Goal: Find specific page/section: Find specific page/section

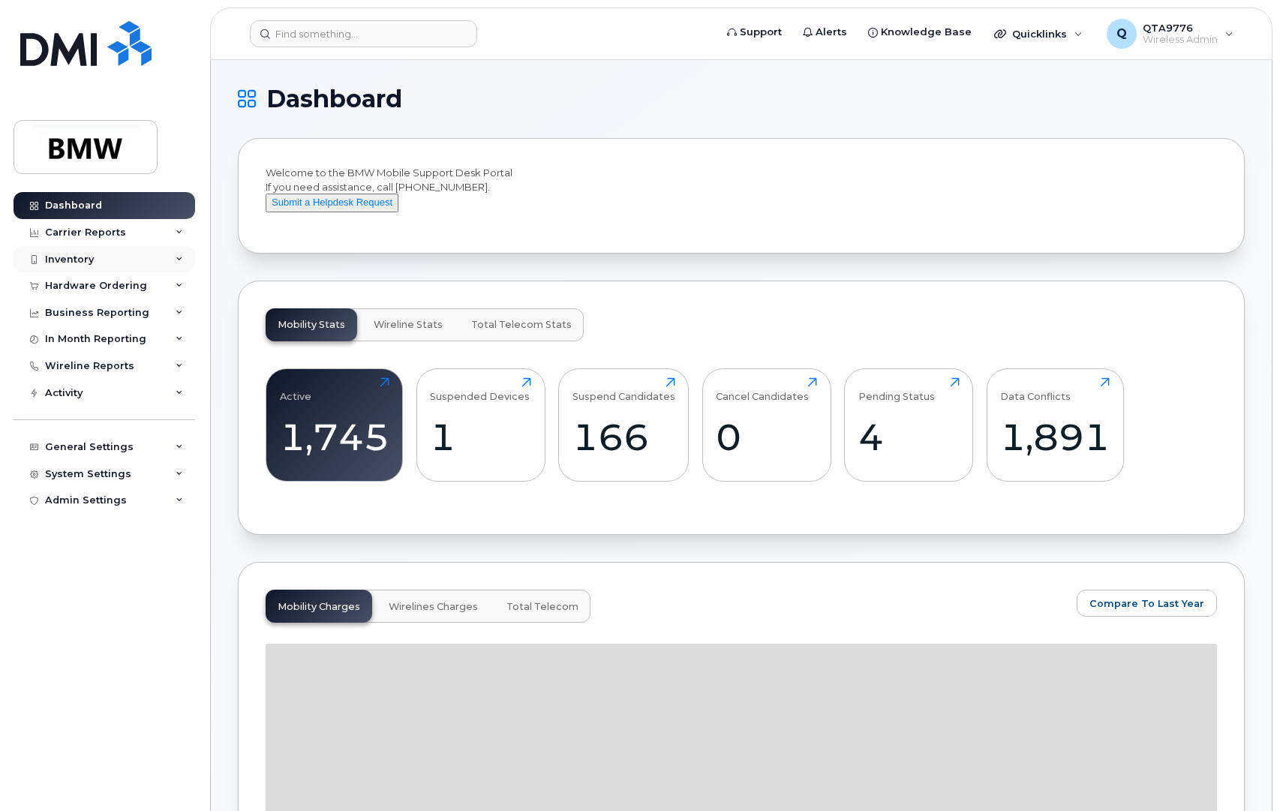
click at [95, 256] on div "Inventory" at bounding box center [105, 259] width 182 height 27
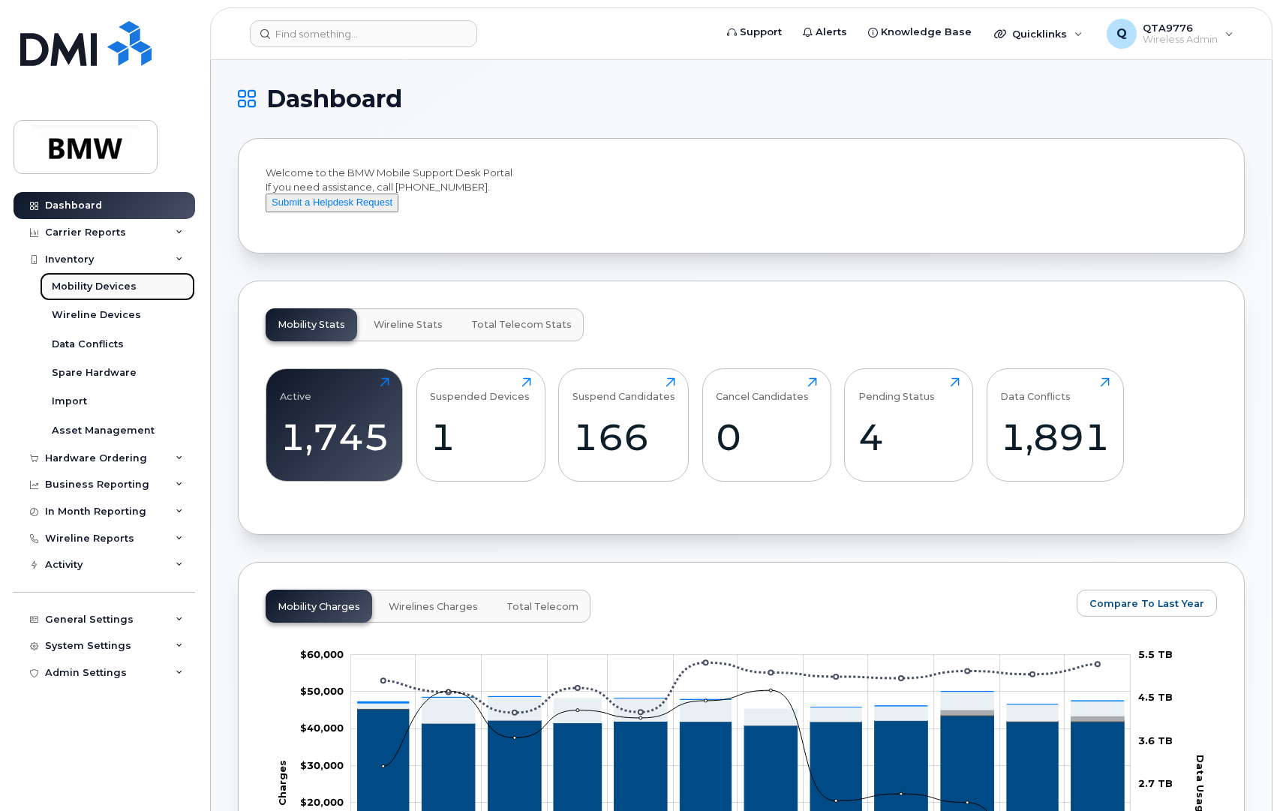
click at [82, 283] on div "Mobility Devices" at bounding box center [94, 287] width 85 height 14
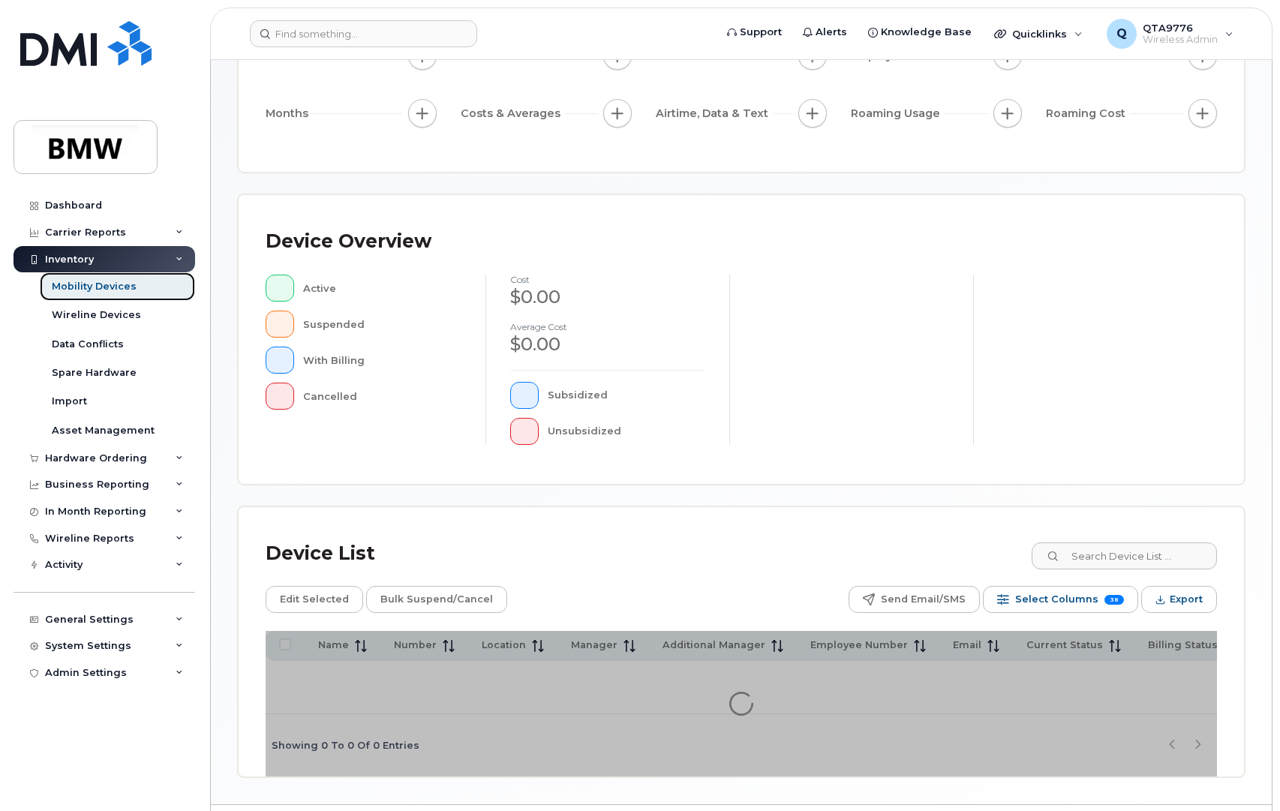
scroll to position [150, 0]
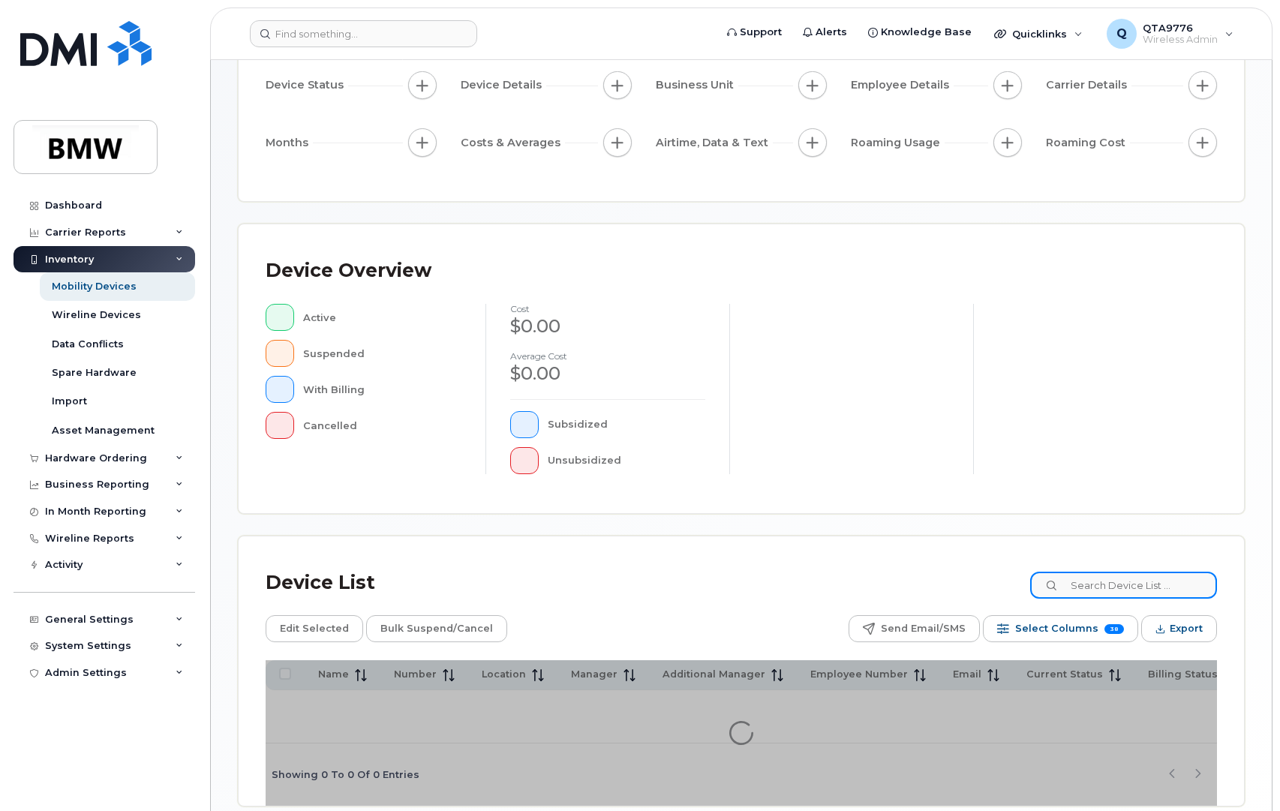
click at [1108, 584] on input at bounding box center [1123, 585] width 187 height 27
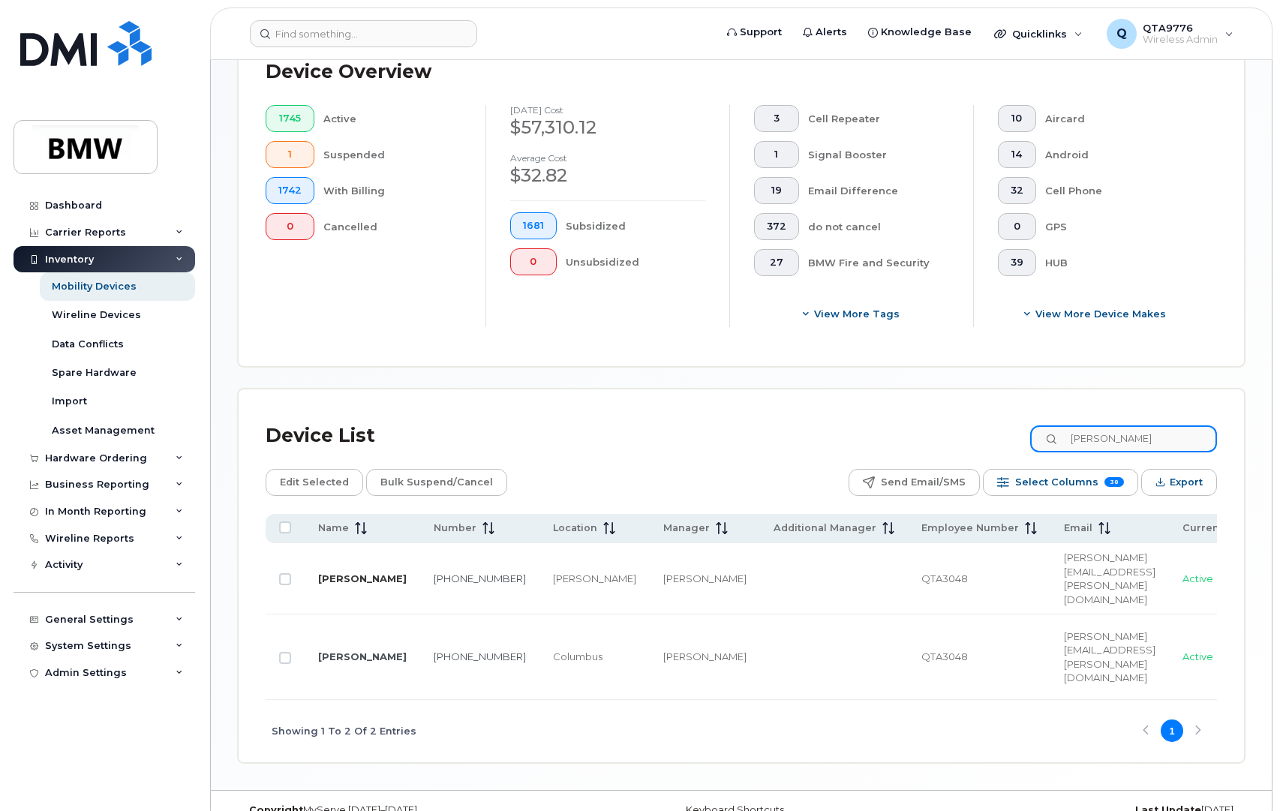
scroll to position [392, 0]
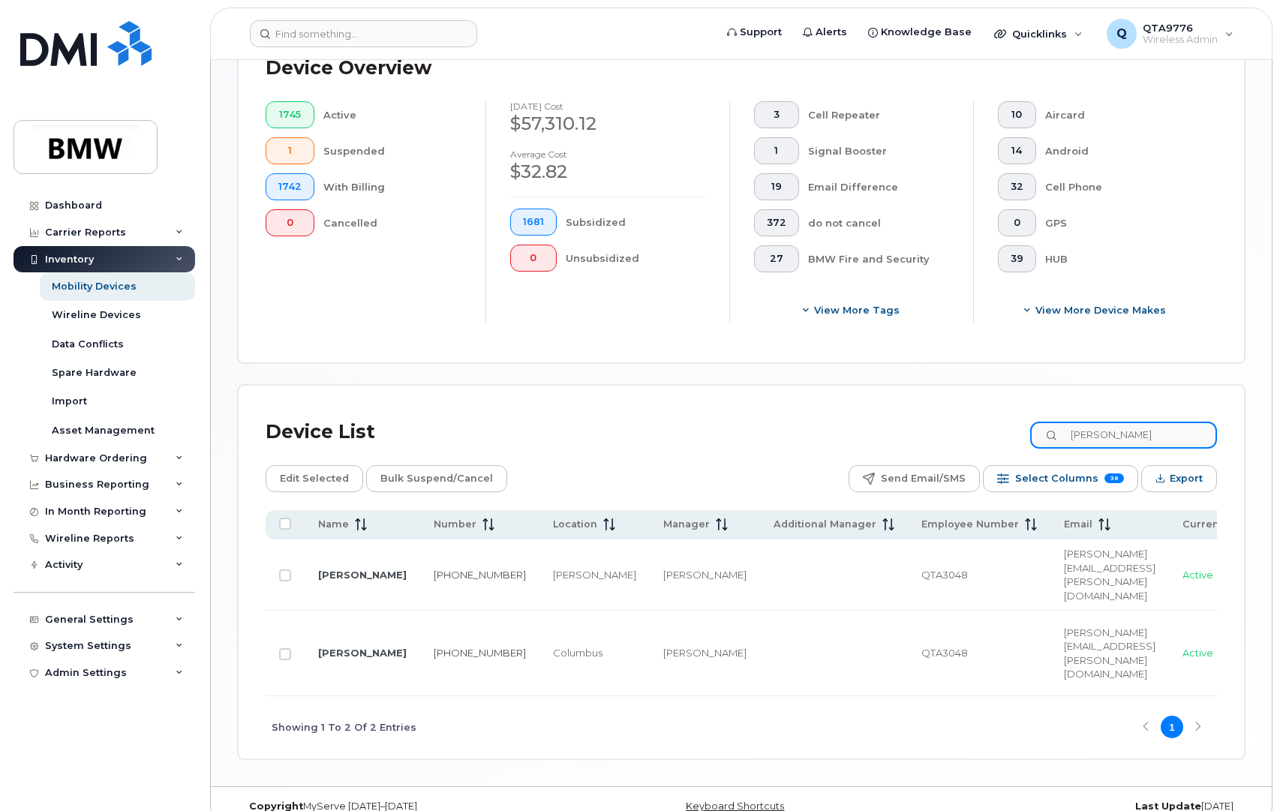
type input "dant"
click at [336, 569] on link "[PERSON_NAME]" at bounding box center [362, 575] width 89 height 12
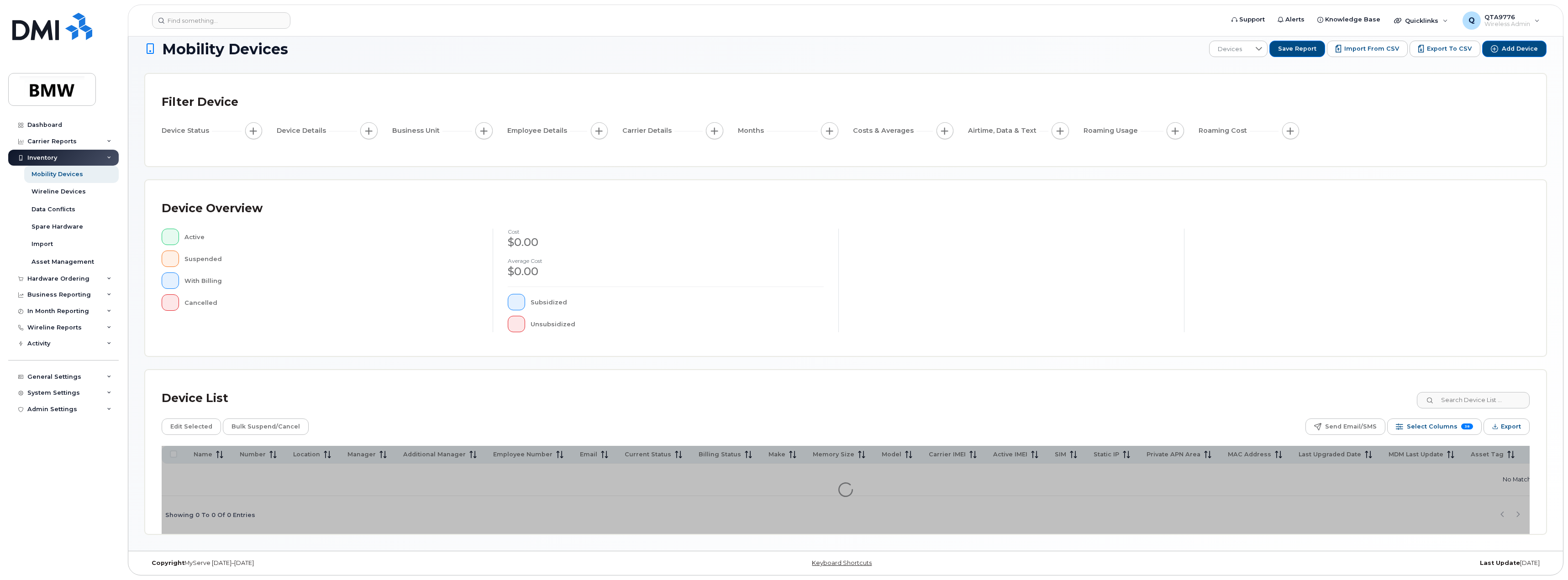
scroll to position [15, 0]
click at [1461, 397] on input at bounding box center [1472, 400] width 114 height 16
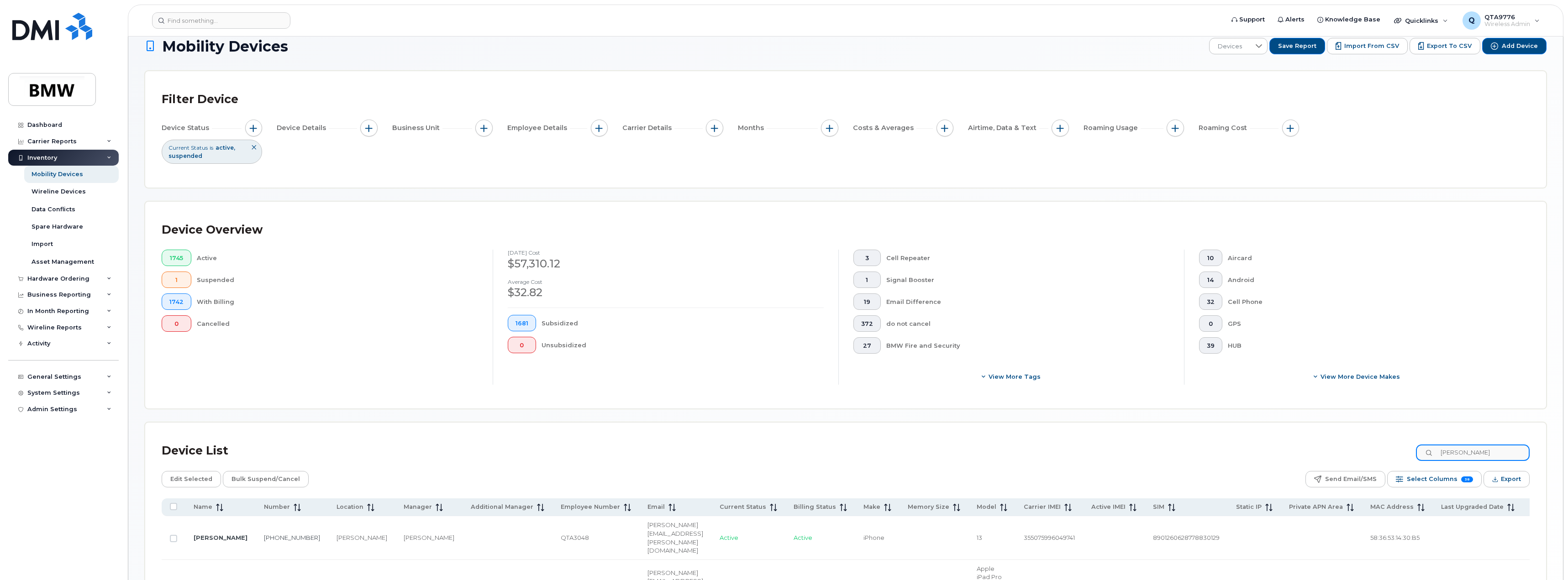
type input "[PERSON_NAME]"
click at [197, 580] on link "[PERSON_NAME]" at bounding box center [220, 585] width 54 height 7
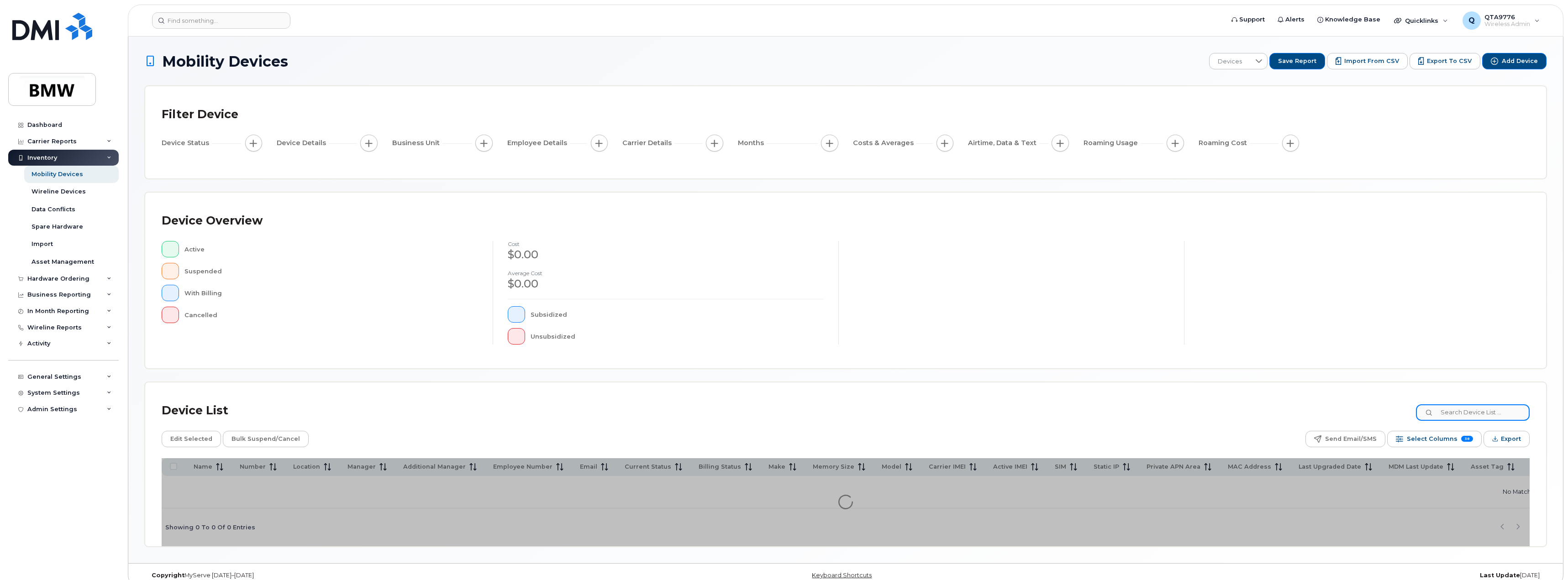
click at [1471, 414] on input at bounding box center [1472, 413] width 114 height 16
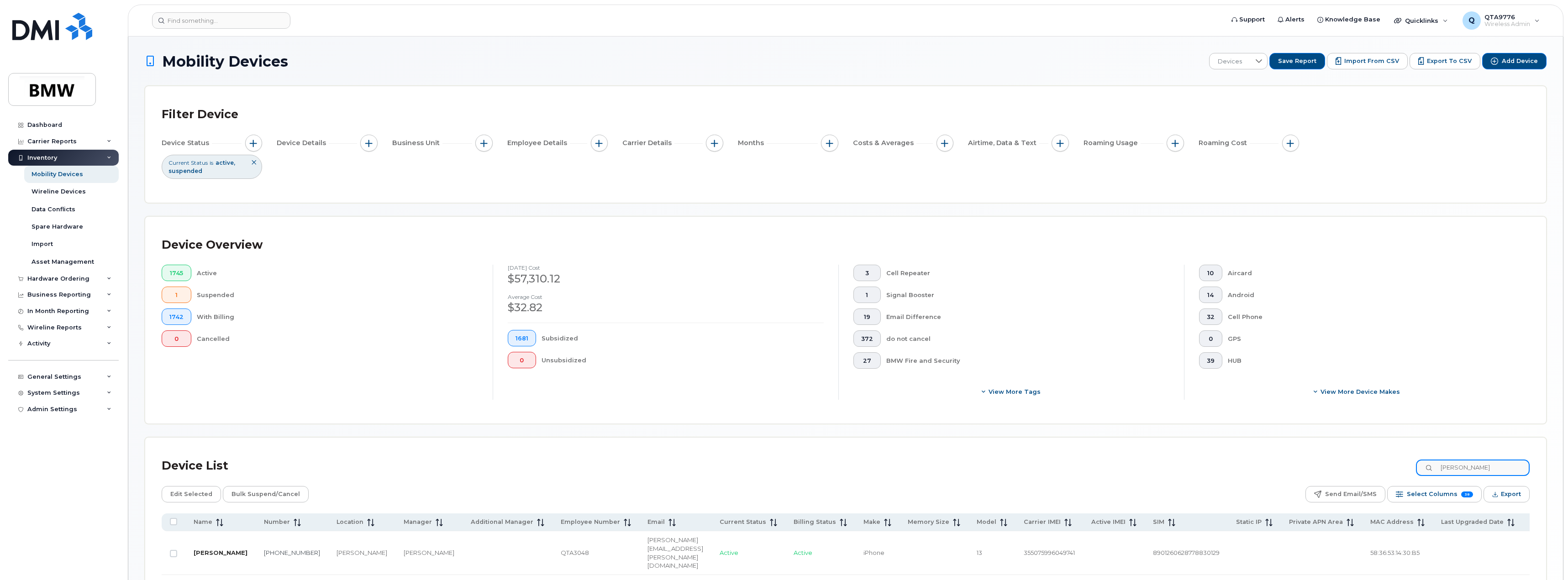
type input "dant"
click at [210, 549] on link "[PERSON_NAME]" at bounding box center [220, 553] width 54 height 7
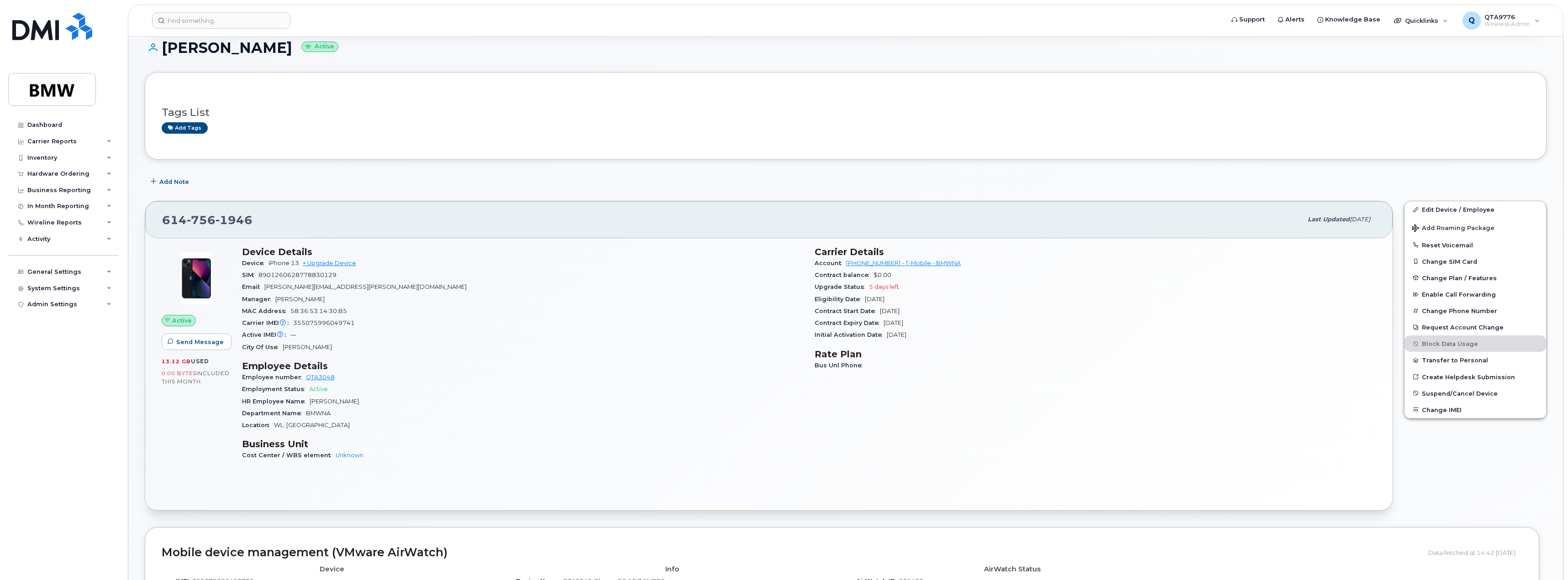
scroll to position [91, 0]
